Goal: Information Seeking & Learning: Learn about a topic

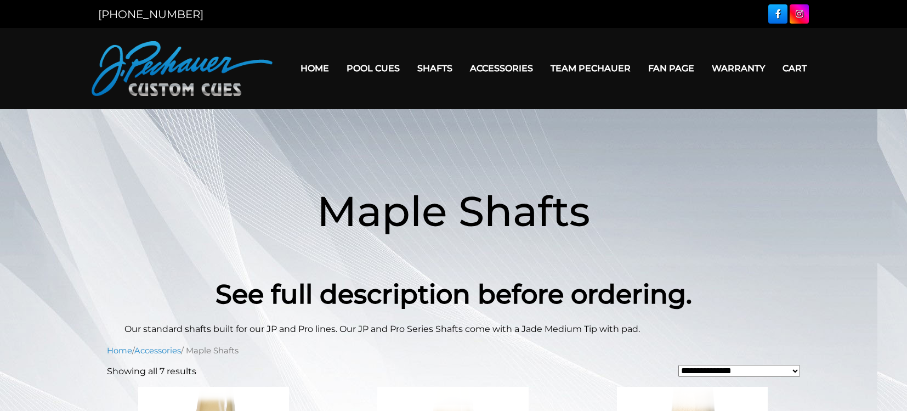
scroll to position [354, 0]
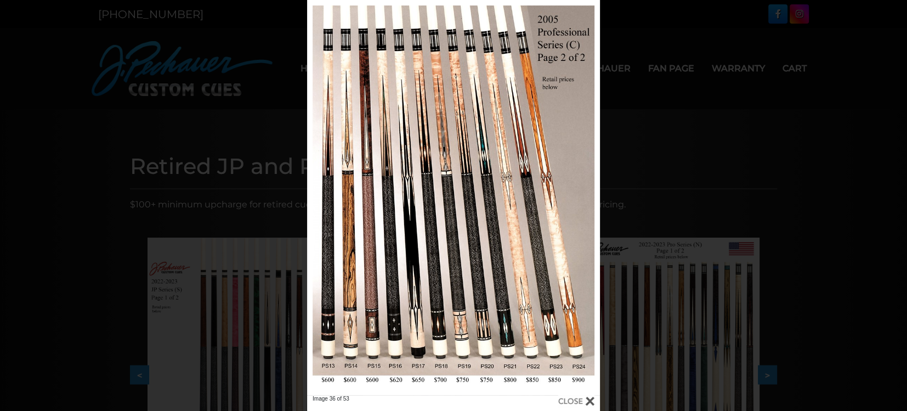
click at [725, 155] on div "Image 36 of 53" at bounding box center [453, 205] width 907 height 411
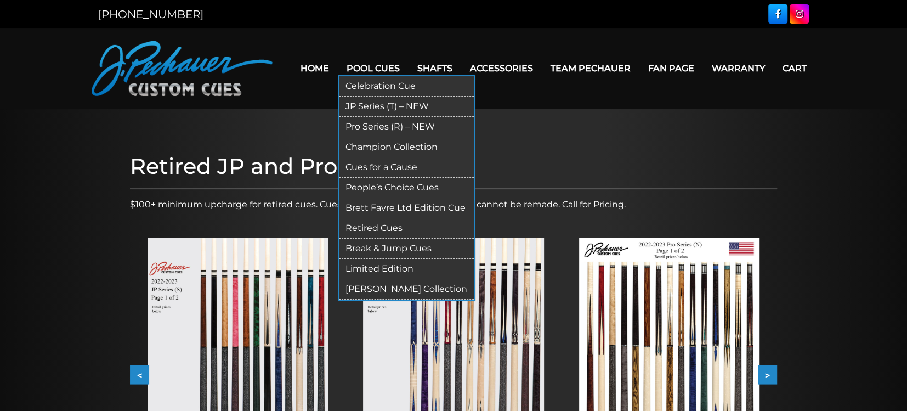
click at [387, 262] on link "Limited Edition" at bounding box center [406, 269] width 135 height 20
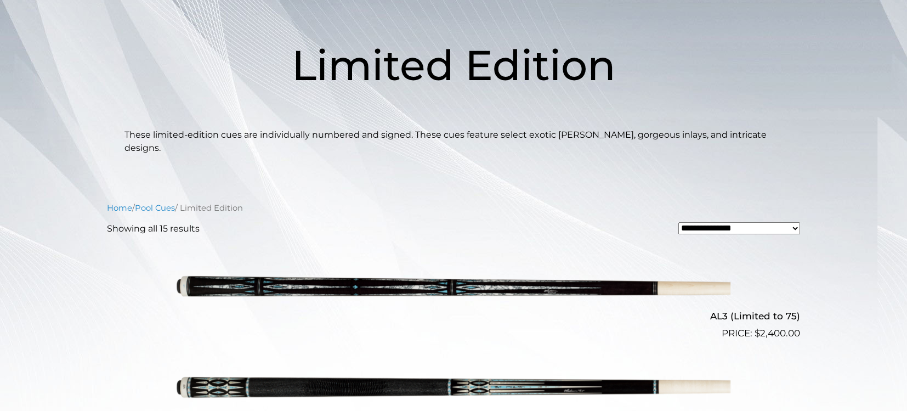
scroll to position [58, 0]
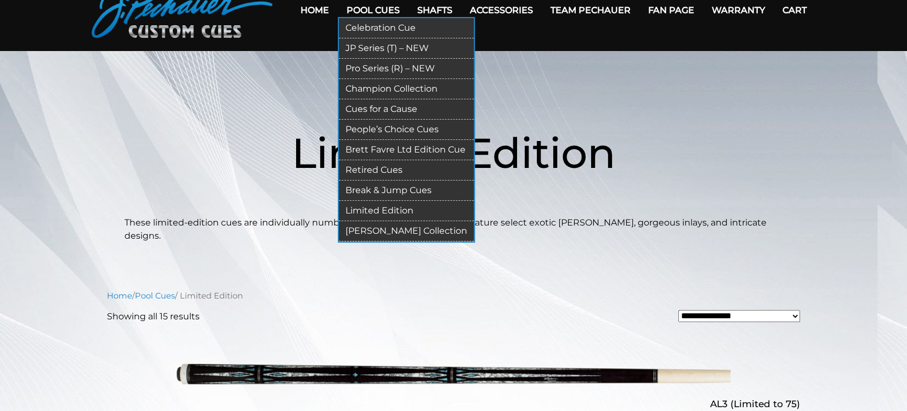
click at [382, 167] on link "Retired Cues" at bounding box center [406, 170] width 135 height 20
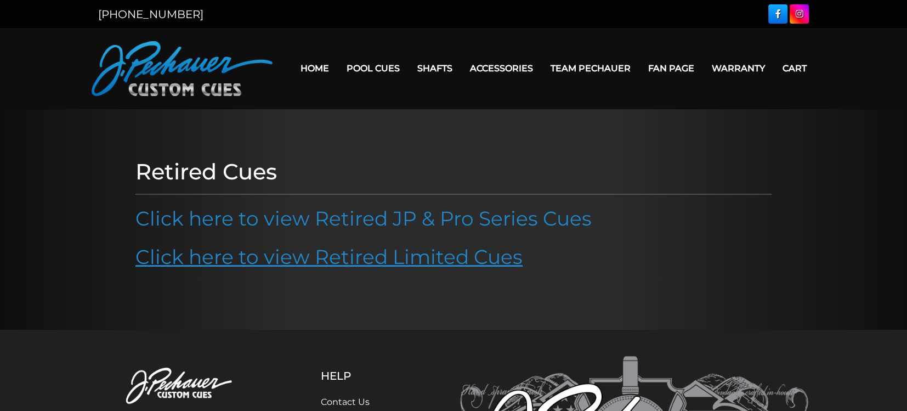
click at [361, 250] on link "Click here to view Retired Limited Cues" at bounding box center [328, 257] width 387 height 24
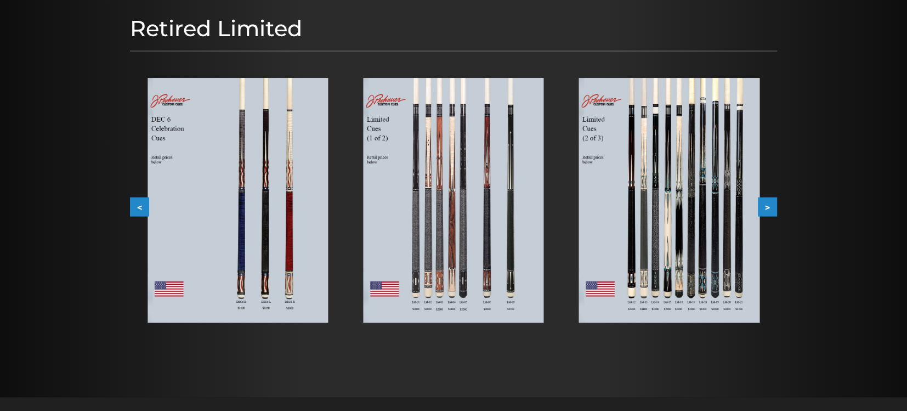
scroll to position [161, 0]
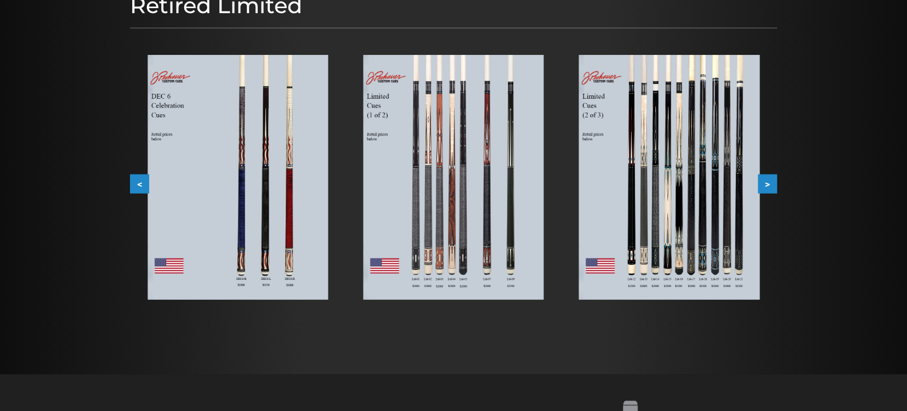
click at [134, 174] on button "<" at bounding box center [139, 183] width 19 height 19
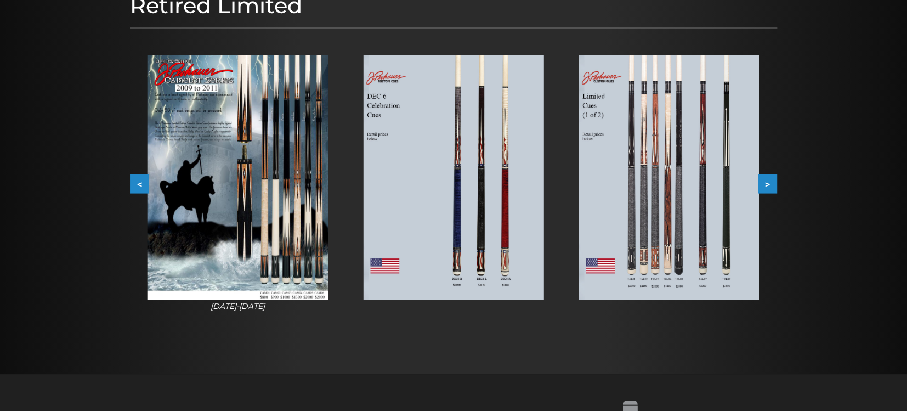
click at [249, 216] on img at bounding box center [238, 177] width 180 height 245
click at [134, 182] on button "<" at bounding box center [139, 183] width 19 height 19
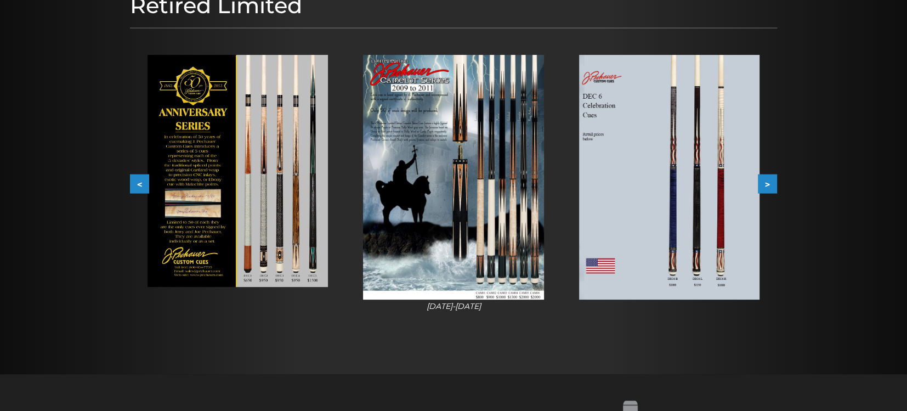
click at [134, 182] on button "<" at bounding box center [139, 183] width 19 height 19
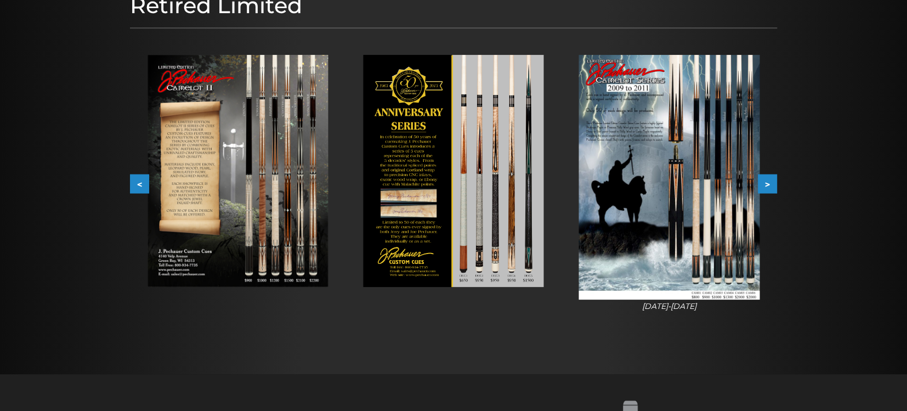
click at [266, 159] on img at bounding box center [238, 171] width 180 height 232
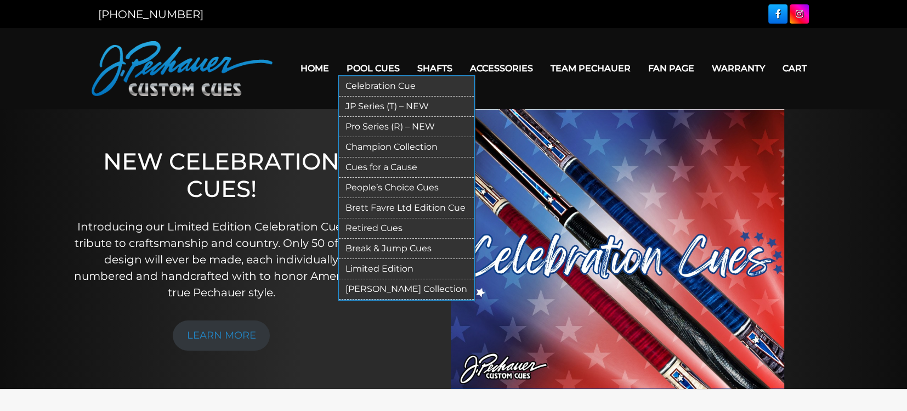
click at [373, 228] on link "Retired Cues" at bounding box center [406, 228] width 135 height 20
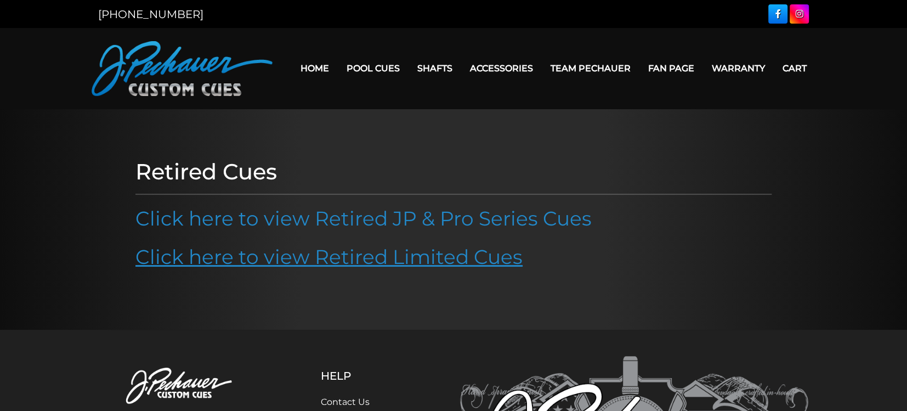
click at [361, 262] on link "Click here to view Retired Limited Cues" at bounding box center [328, 257] width 387 height 24
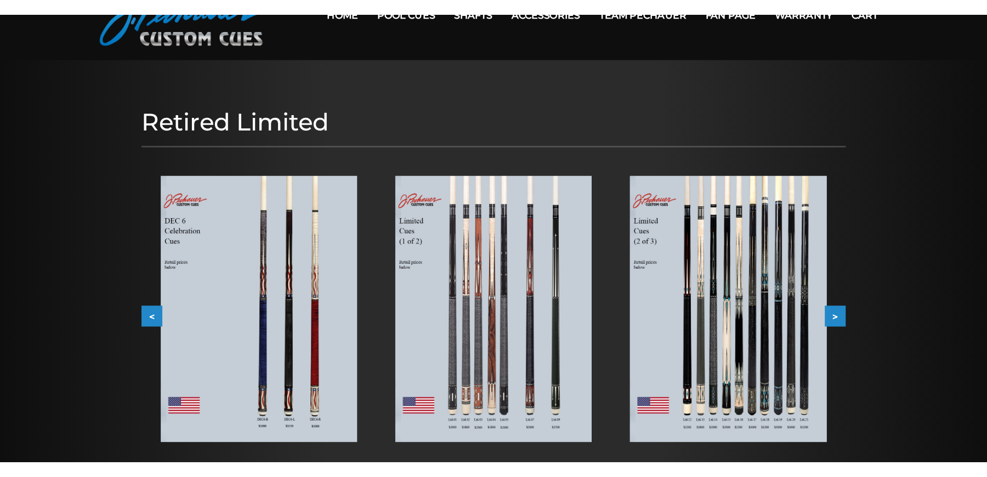
scroll to position [140, 0]
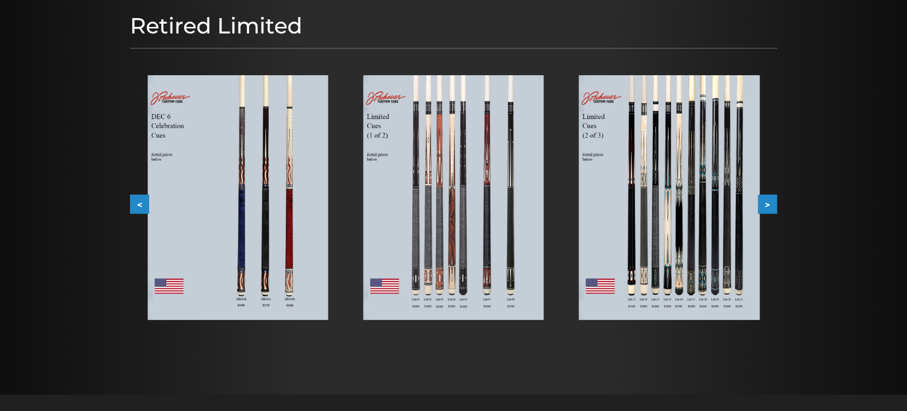
click at [779, 196] on div "Retired Limited < > slide 6 to 8 of 6 [DATE]-[DATE] [DATE]-[DATE]" at bounding box center [454, 181] width 658 height 349
click at [771, 200] on button ">" at bounding box center [767, 203] width 19 height 19
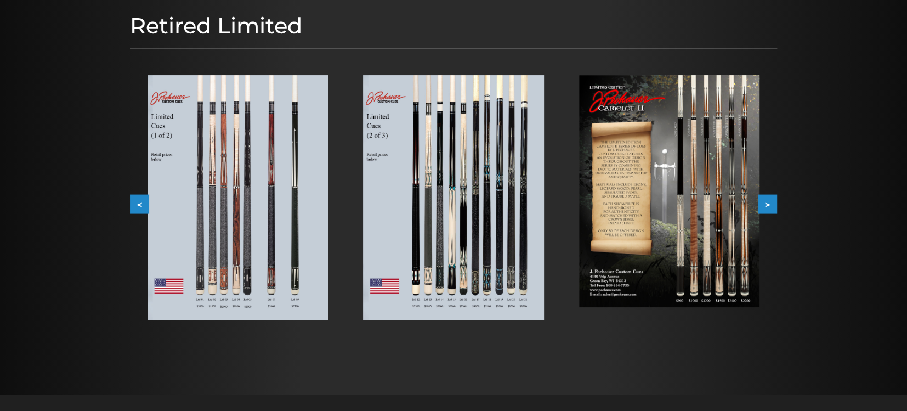
click at [675, 194] on img at bounding box center [669, 191] width 180 height 232
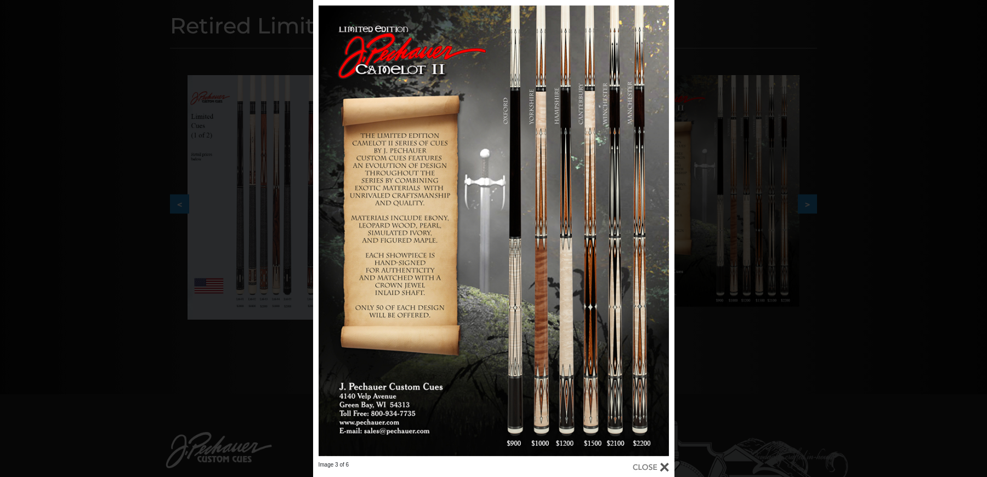
click at [120, 101] on div "Image 3 of 6" at bounding box center [493, 238] width 987 height 477
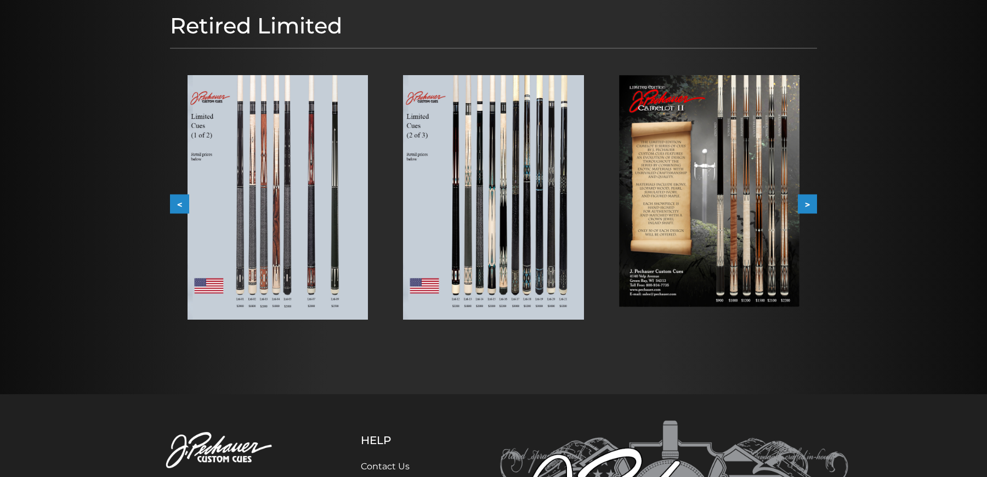
scroll to position [0, 0]
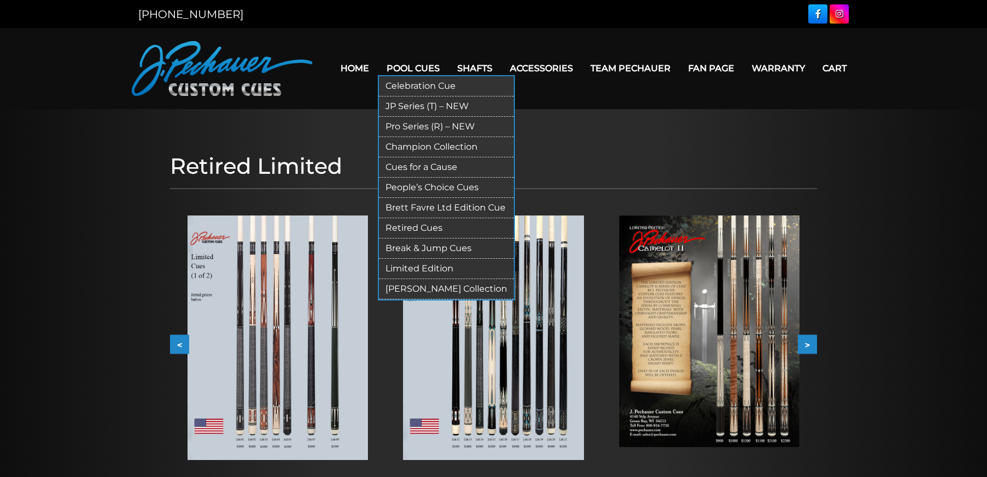
click at [421, 226] on link "Retired Cues" at bounding box center [446, 228] width 135 height 20
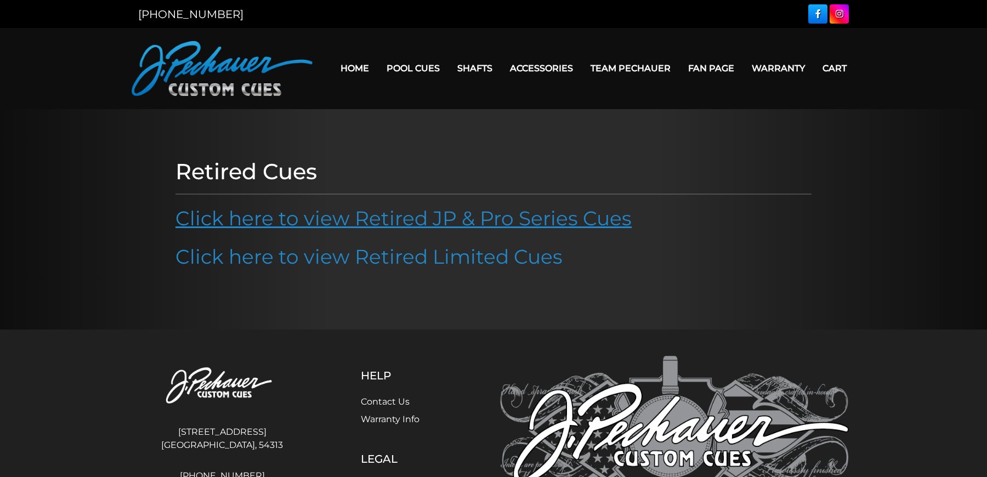
click at [421, 226] on link "Click here to view Retired JP & Pro Series Cues" at bounding box center [404, 218] width 456 height 24
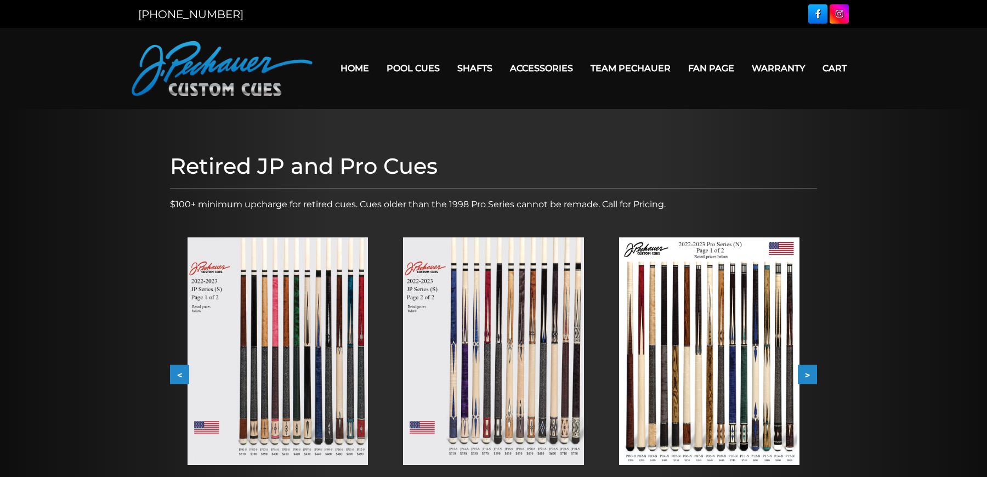
click at [801, 374] on button ">" at bounding box center [807, 374] width 19 height 19
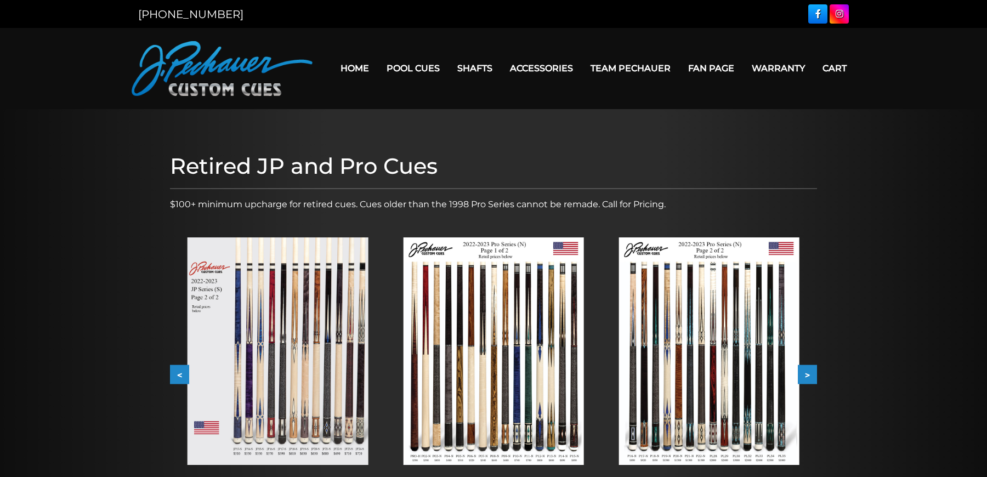
click at [801, 374] on button ">" at bounding box center [807, 374] width 19 height 19
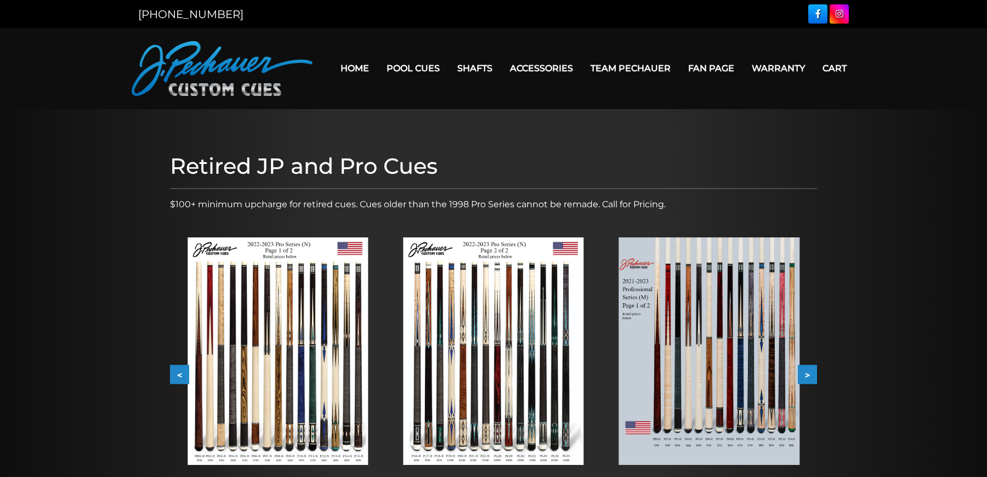
click at [801, 374] on button ">" at bounding box center [807, 374] width 19 height 19
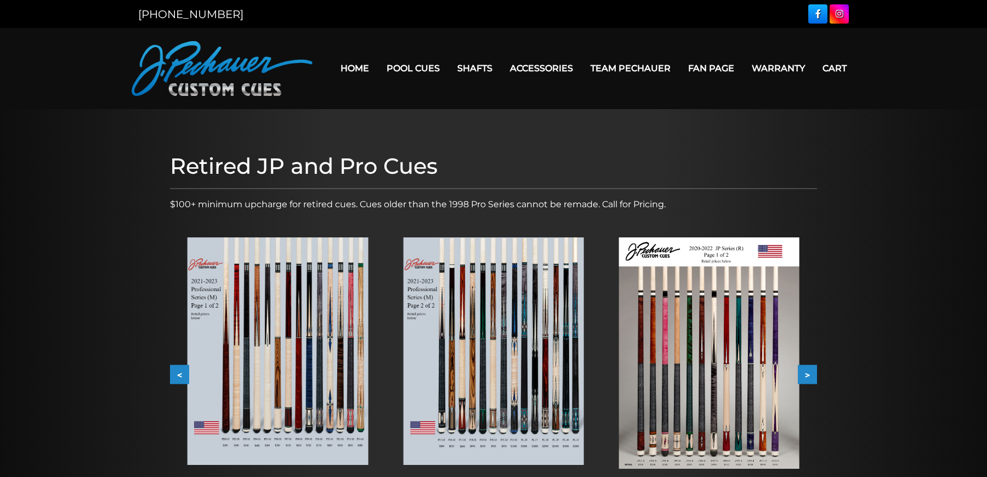
click at [801, 374] on button ">" at bounding box center [807, 374] width 19 height 19
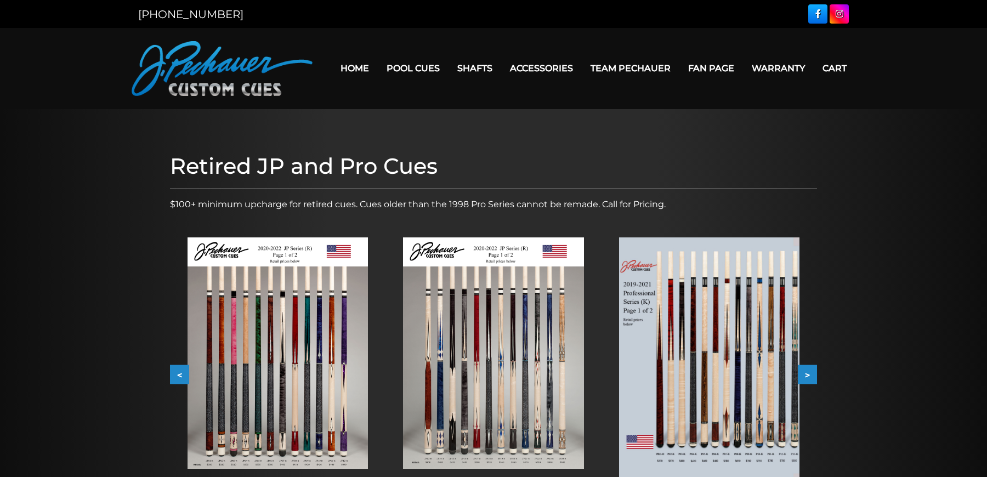
click at [801, 374] on button ">" at bounding box center [807, 374] width 19 height 19
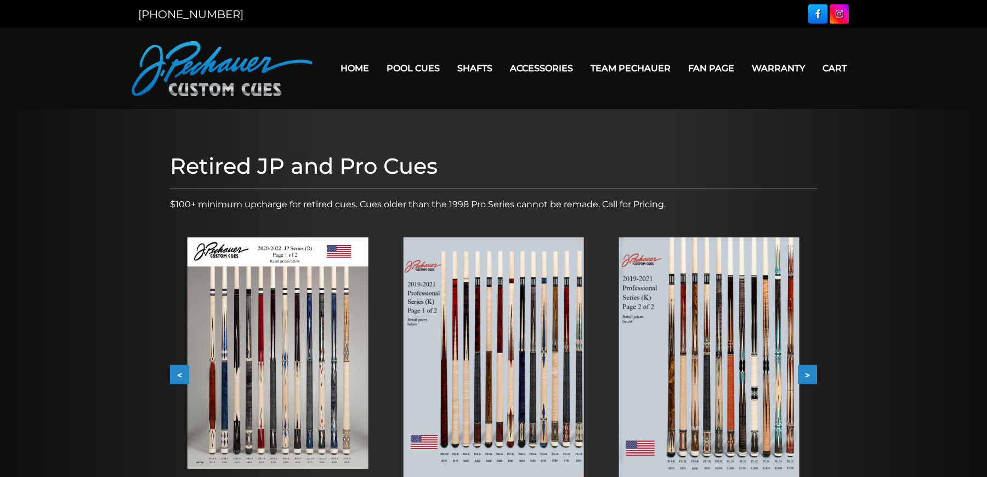
click at [801, 374] on button ">" at bounding box center [807, 374] width 19 height 19
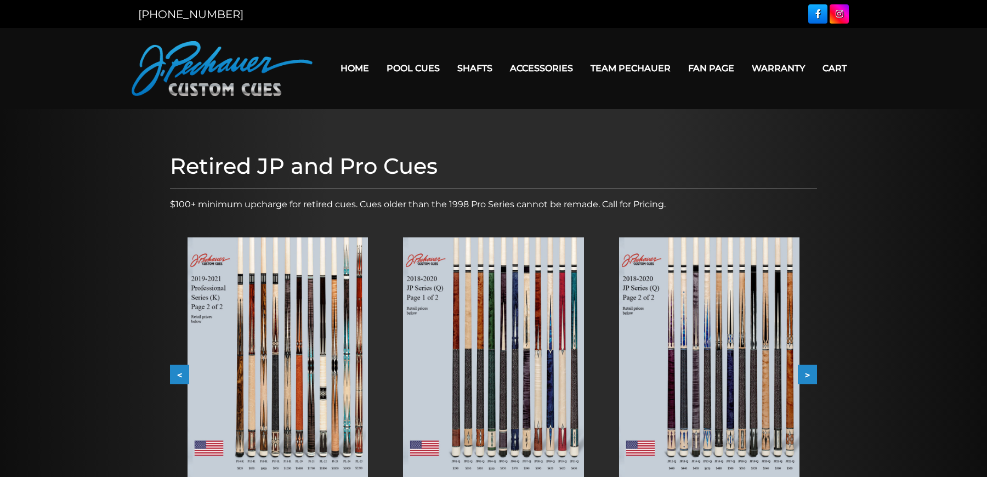
click at [801, 374] on button ">" at bounding box center [807, 374] width 19 height 19
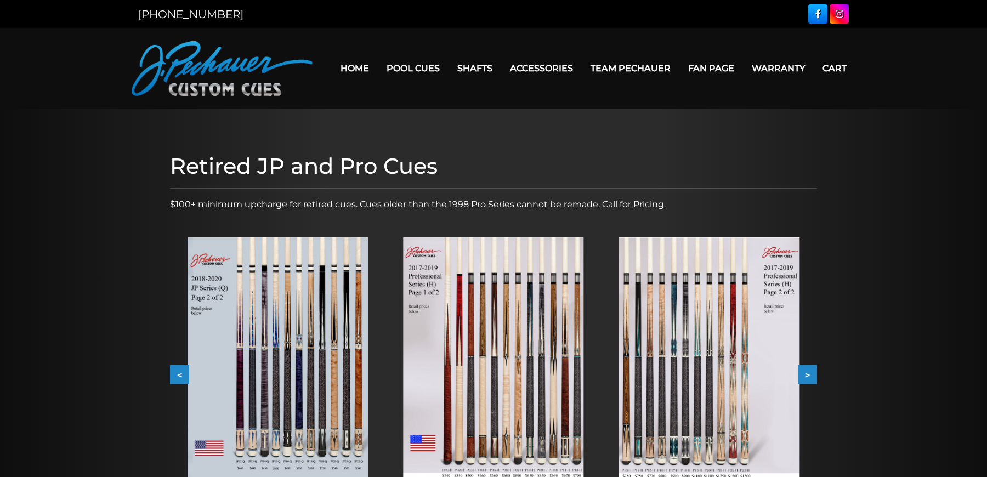
click at [801, 374] on button ">" at bounding box center [807, 374] width 19 height 19
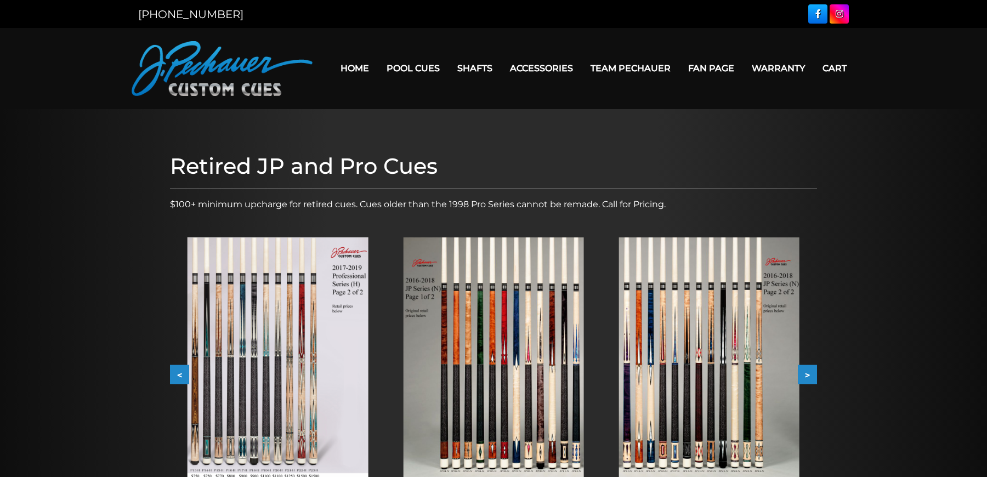
click at [801, 374] on button ">" at bounding box center [807, 374] width 19 height 19
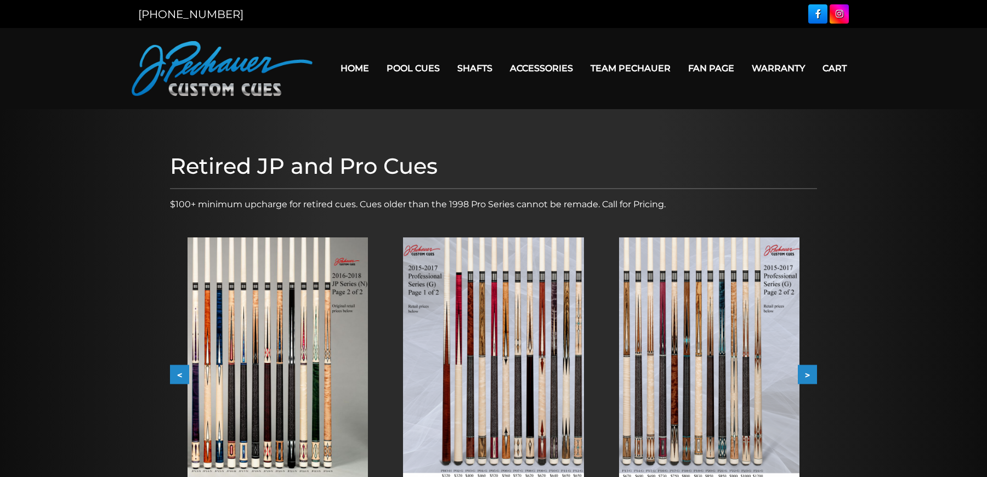
click at [801, 374] on button ">" at bounding box center [807, 374] width 19 height 19
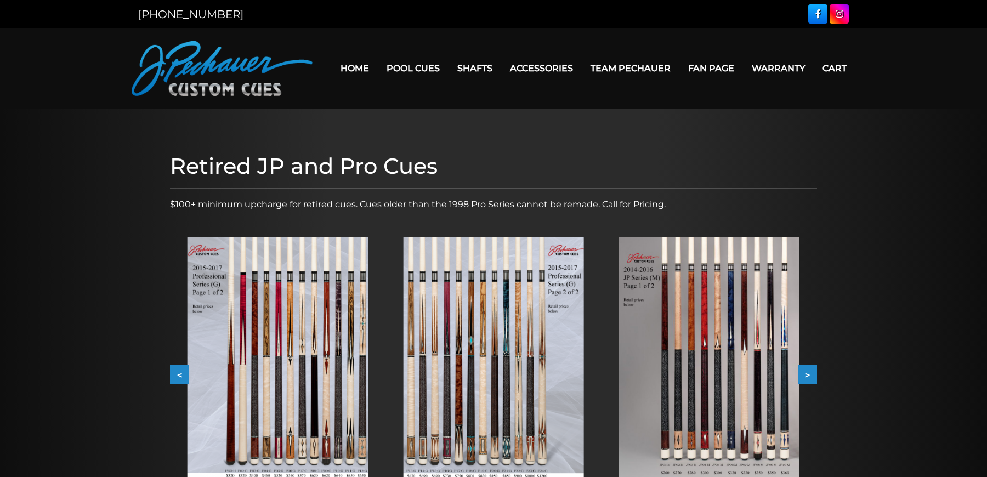
click at [801, 374] on button ">" at bounding box center [807, 374] width 19 height 19
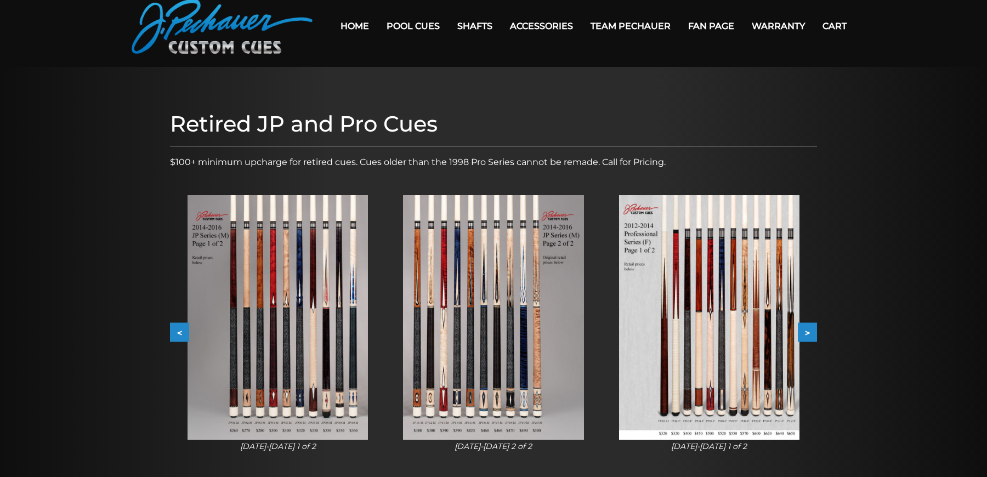
scroll to position [70, 0]
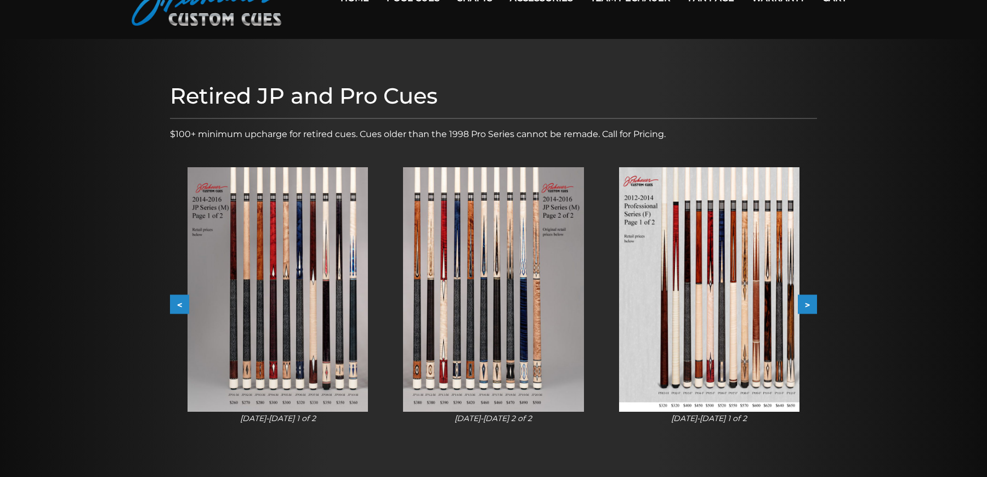
click at [813, 309] on button ">" at bounding box center [807, 304] width 19 height 19
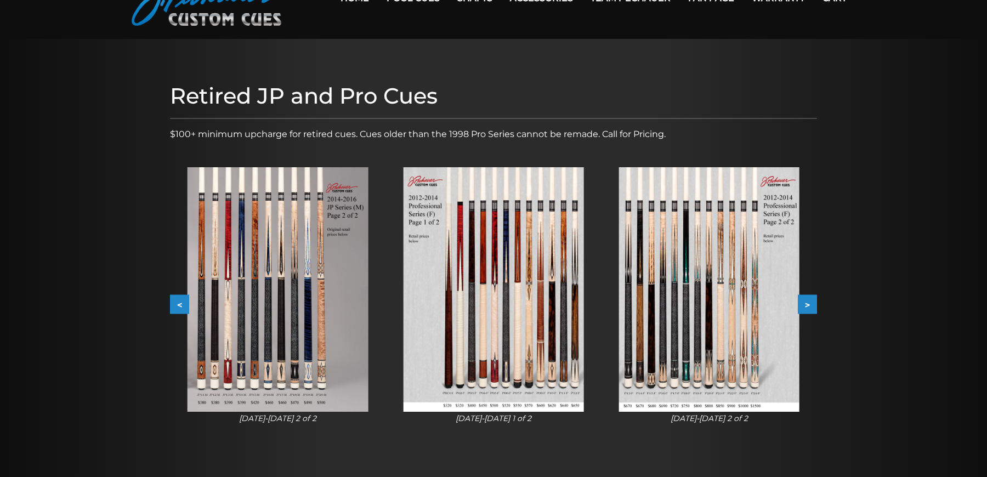
click at [813, 309] on button ">" at bounding box center [807, 304] width 19 height 19
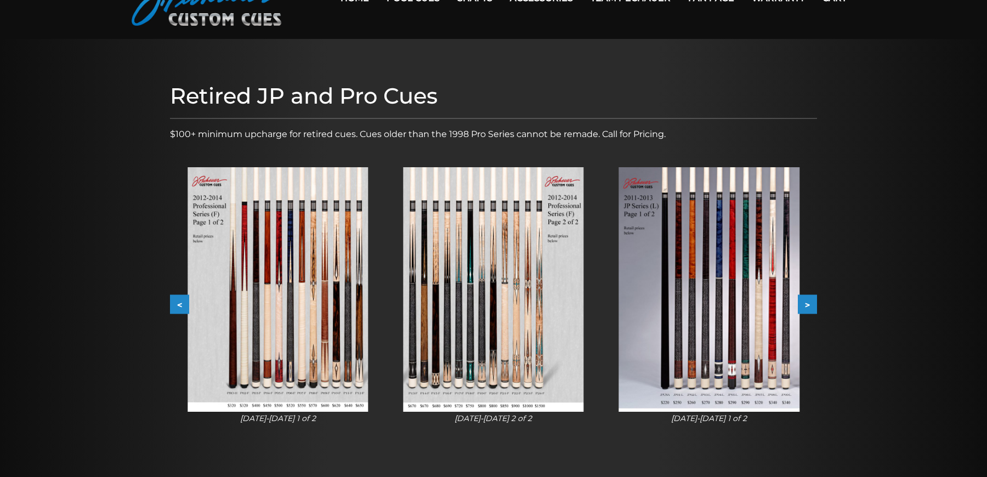
click at [813, 309] on button ">" at bounding box center [807, 304] width 19 height 19
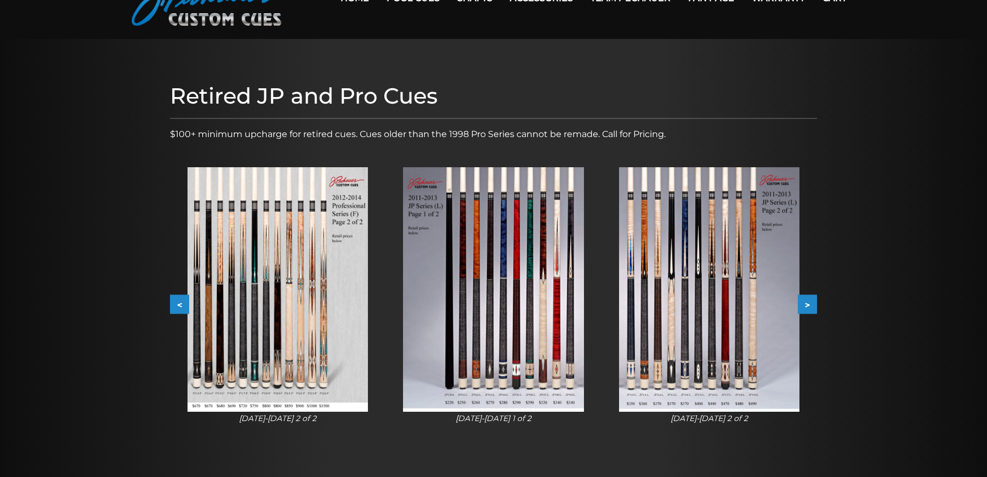
click at [813, 309] on button ">" at bounding box center [807, 304] width 19 height 19
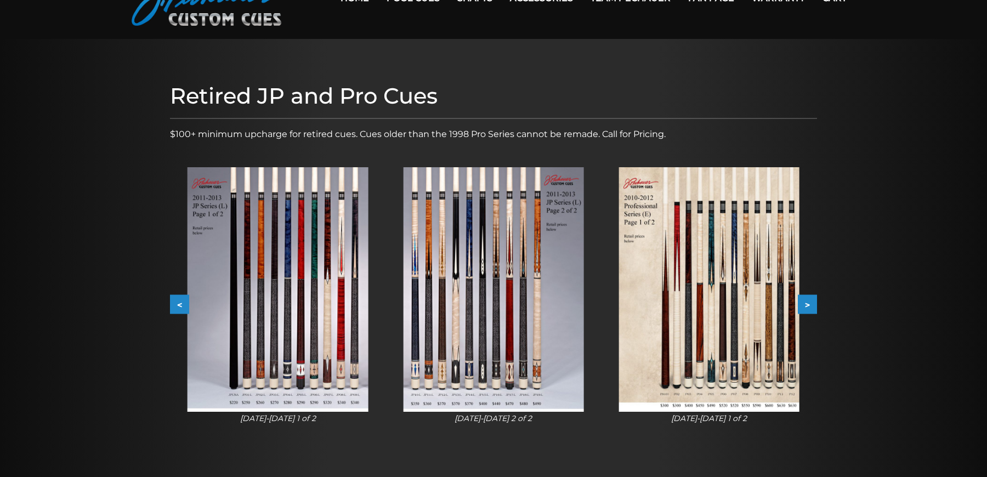
click at [813, 309] on button ">" at bounding box center [807, 304] width 19 height 19
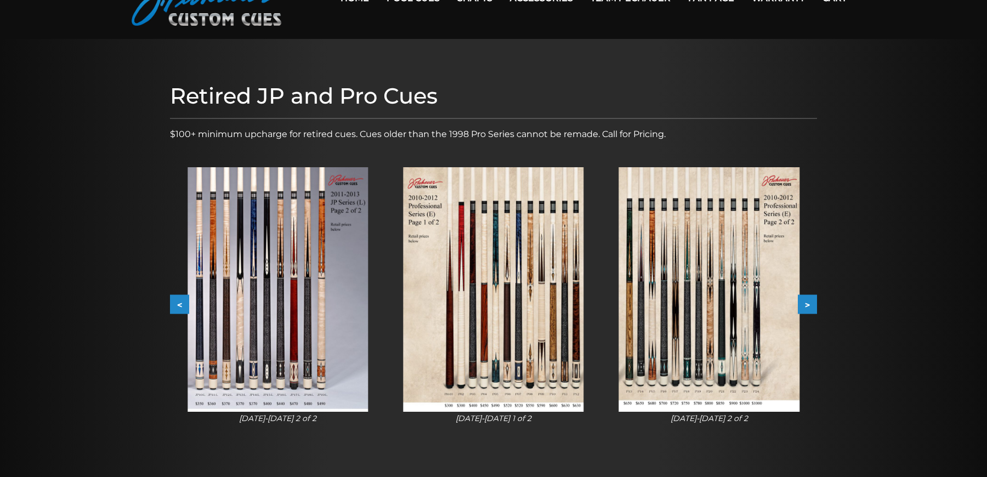
click at [813, 309] on button ">" at bounding box center [807, 304] width 19 height 19
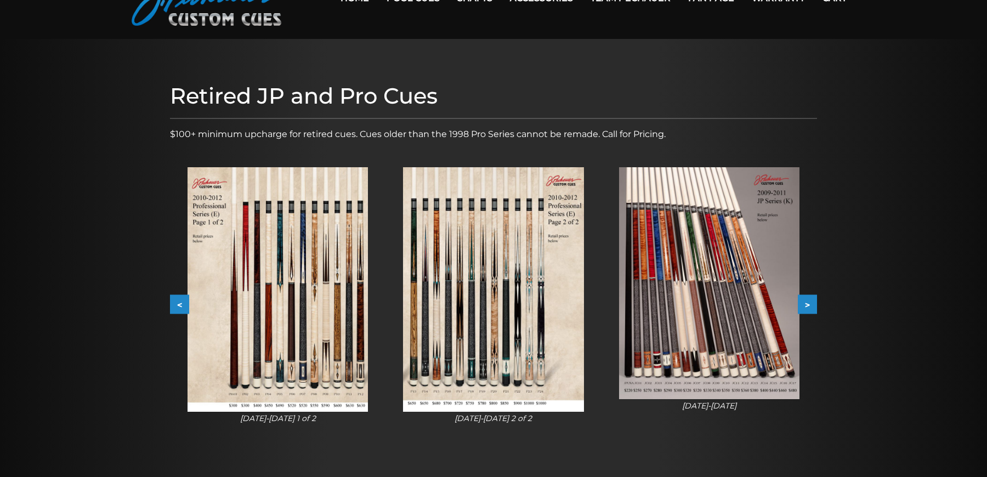
click at [813, 309] on button ">" at bounding box center [807, 304] width 19 height 19
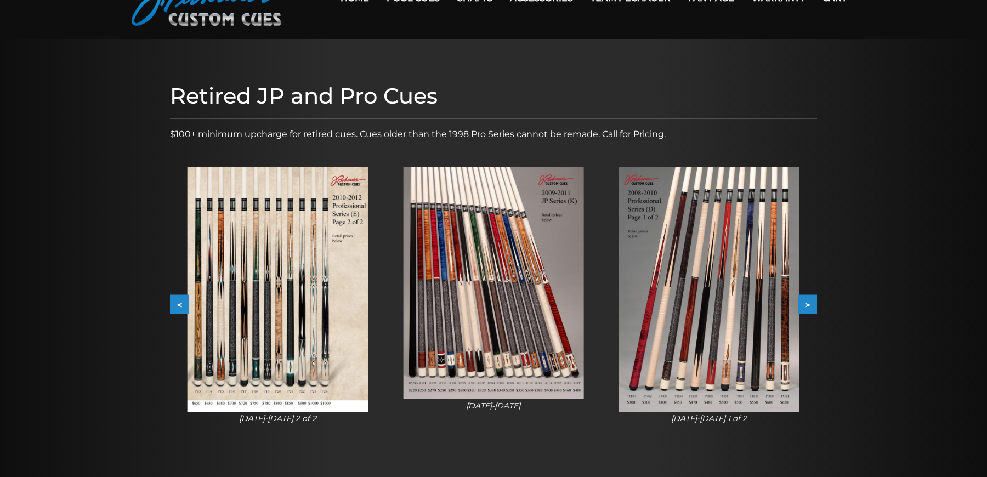
click at [813, 309] on button ">" at bounding box center [807, 304] width 19 height 19
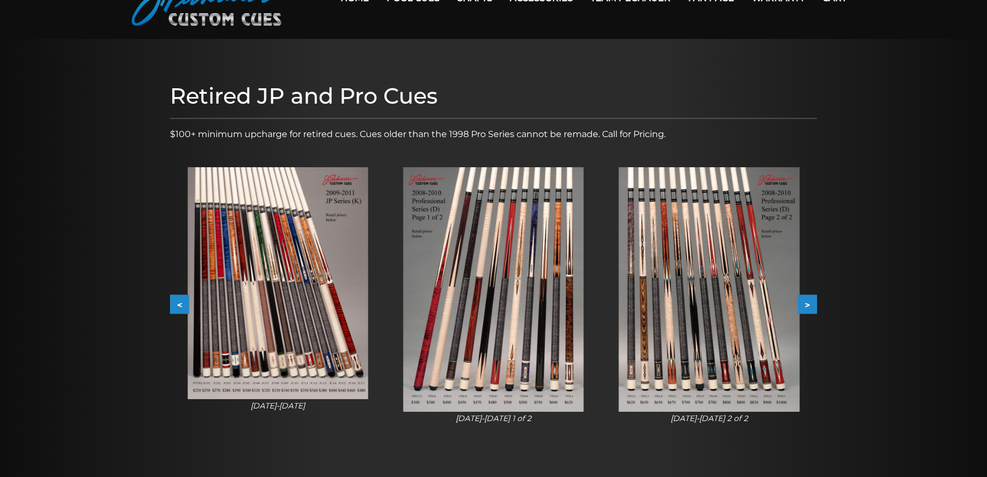
click at [813, 309] on button ">" at bounding box center [807, 304] width 19 height 19
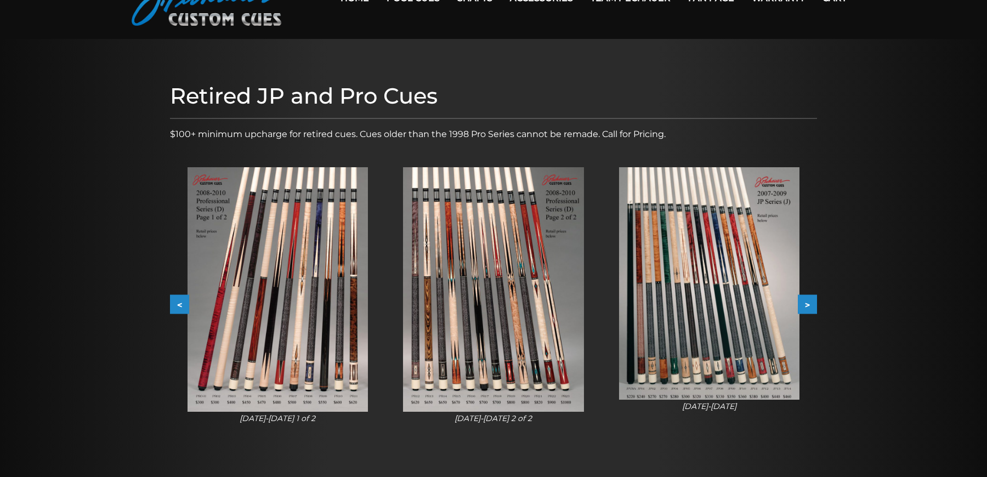
click at [813, 309] on button ">" at bounding box center [807, 304] width 19 height 19
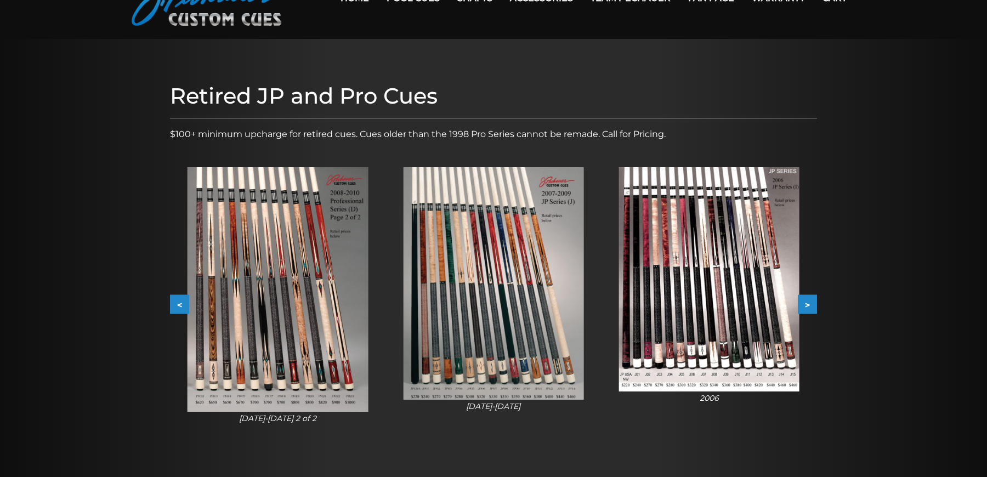
click at [681, 327] on img at bounding box center [709, 279] width 180 height 224
